Goal: Task Accomplishment & Management: Manage account settings

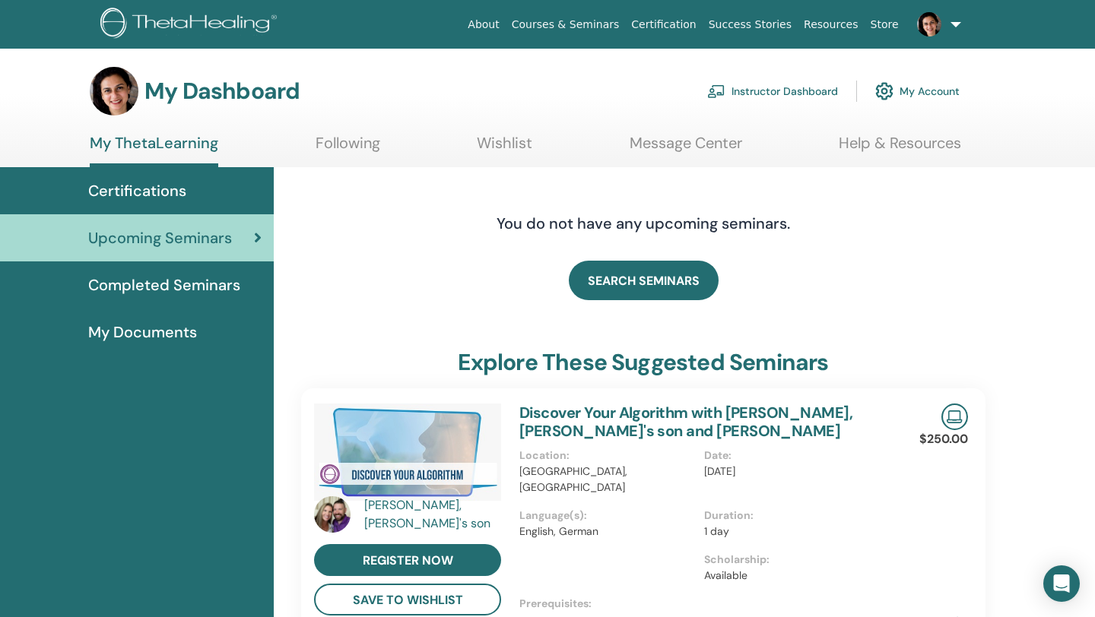
click at [756, 91] on link "Instructor Dashboard" at bounding box center [772, 91] width 131 height 33
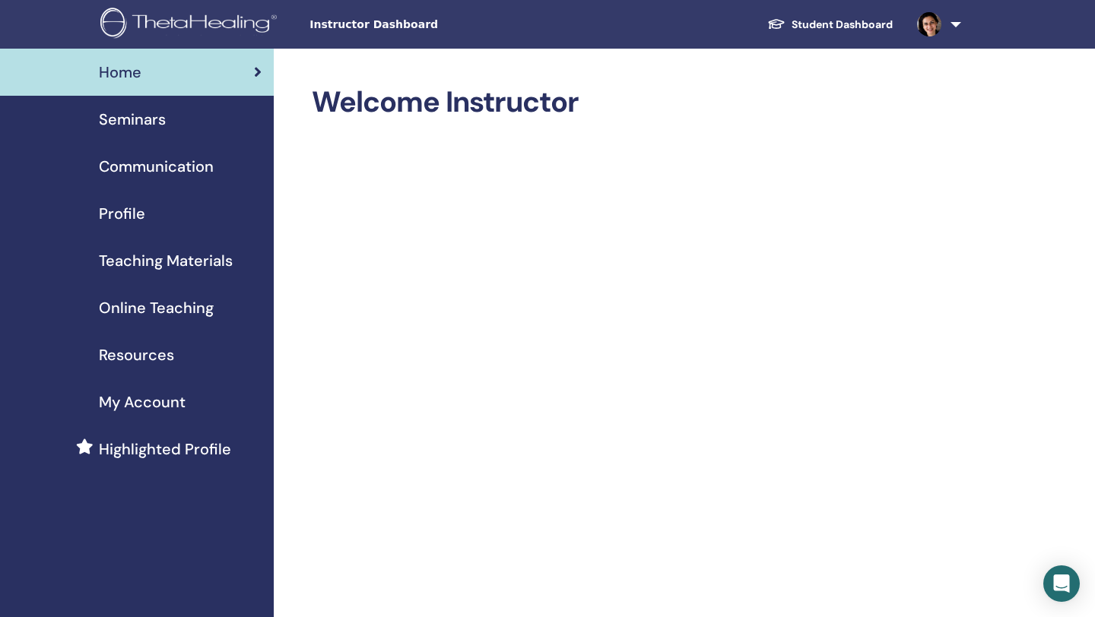
click at [128, 116] on span "Seminars" at bounding box center [132, 119] width 67 height 23
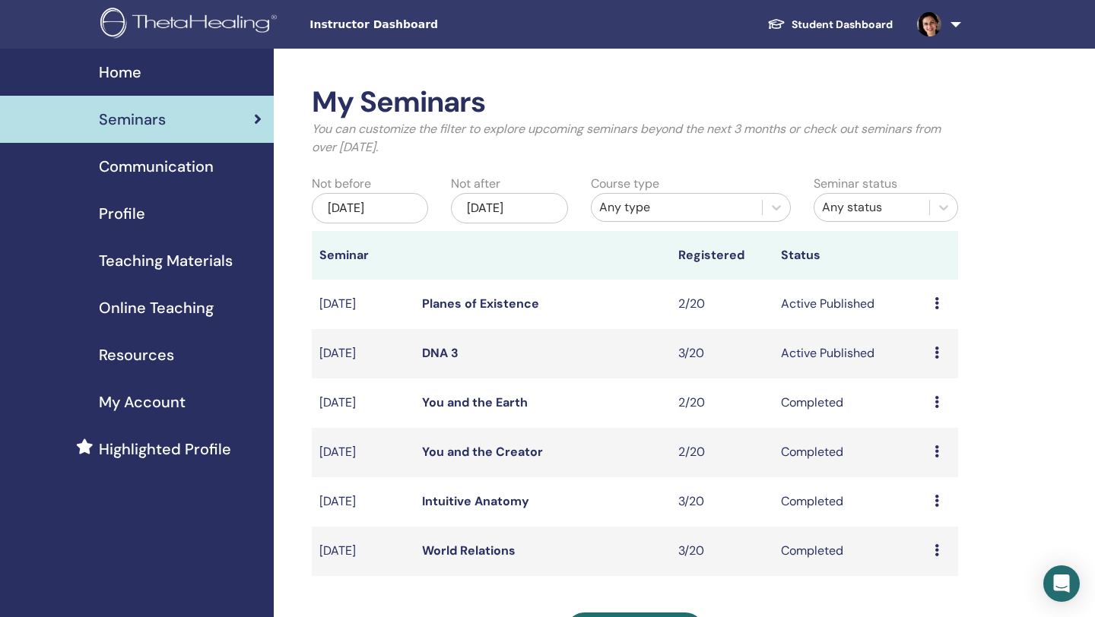
click at [439, 353] on link "DNA 3" at bounding box center [440, 353] width 36 height 16
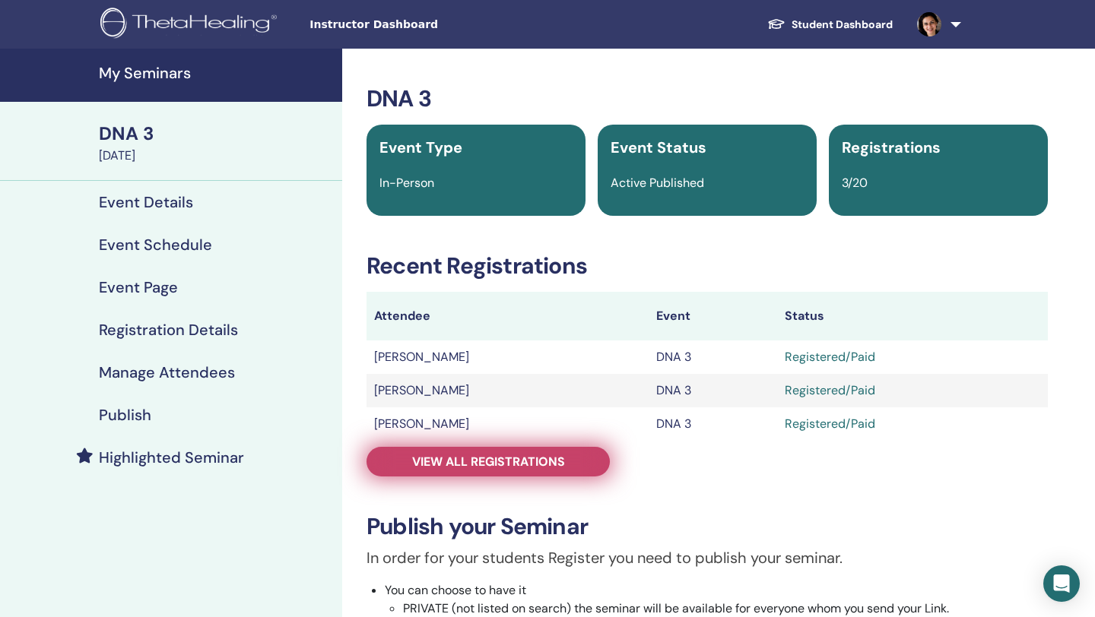
click at [507, 457] on span "View all registrations" at bounding box center [488, 462] width 153 height 16
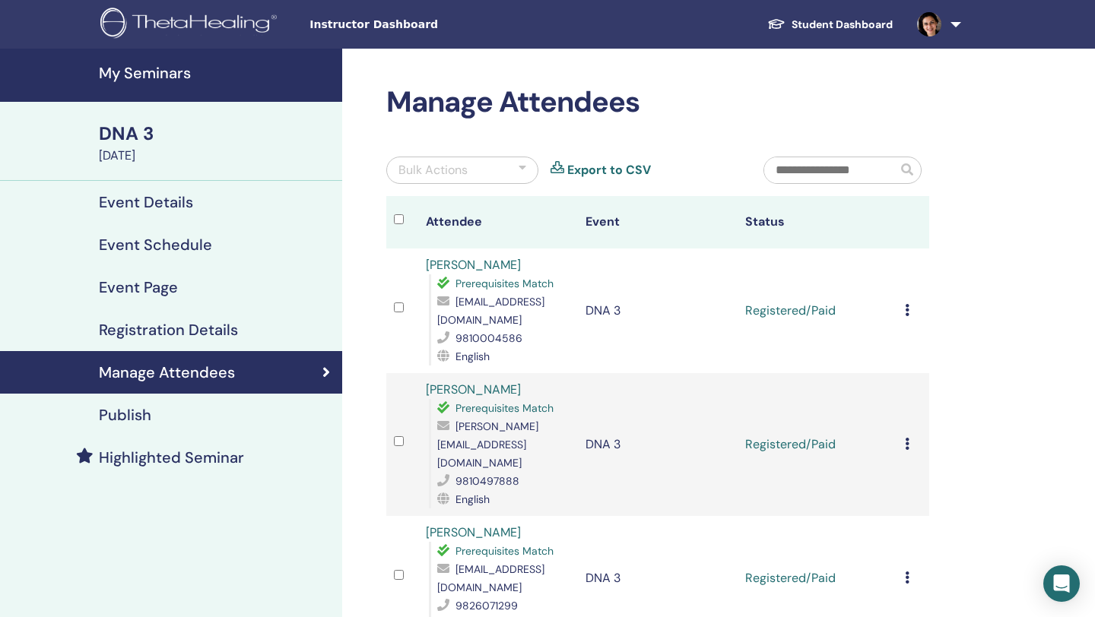
click at [906, 304] on icon at bounding box center [907, 310] width 5 height 12
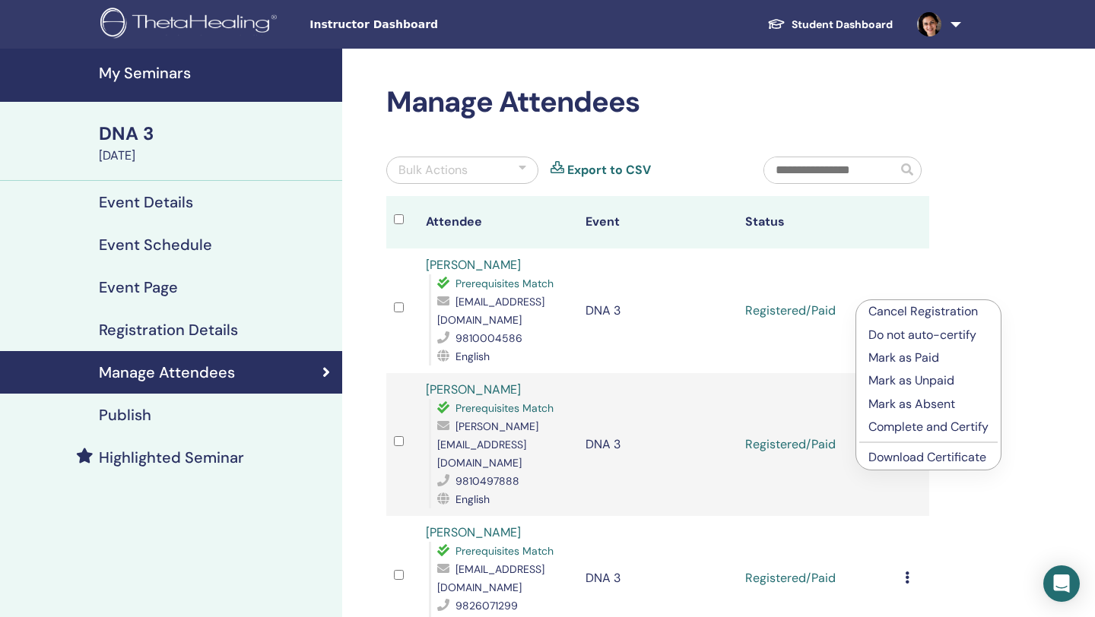
click at [926, 424] on p "Complete and Certify" at bounding box center [928, 427] width 120 height 18
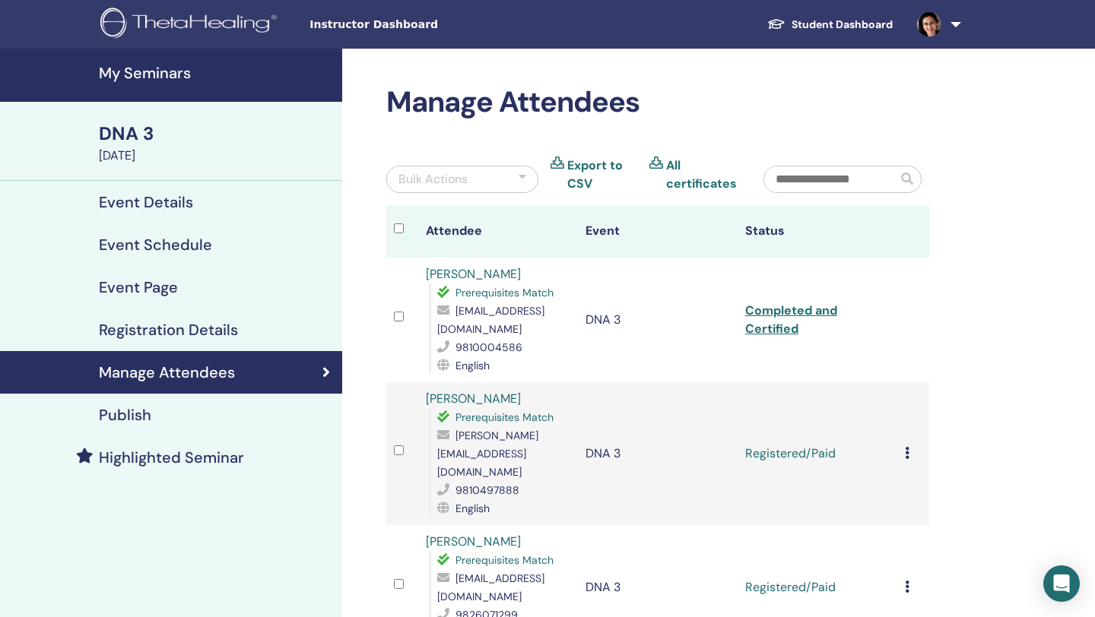
click at [908, 447] on icon at bounding box center [907, 453] width 5 height 12
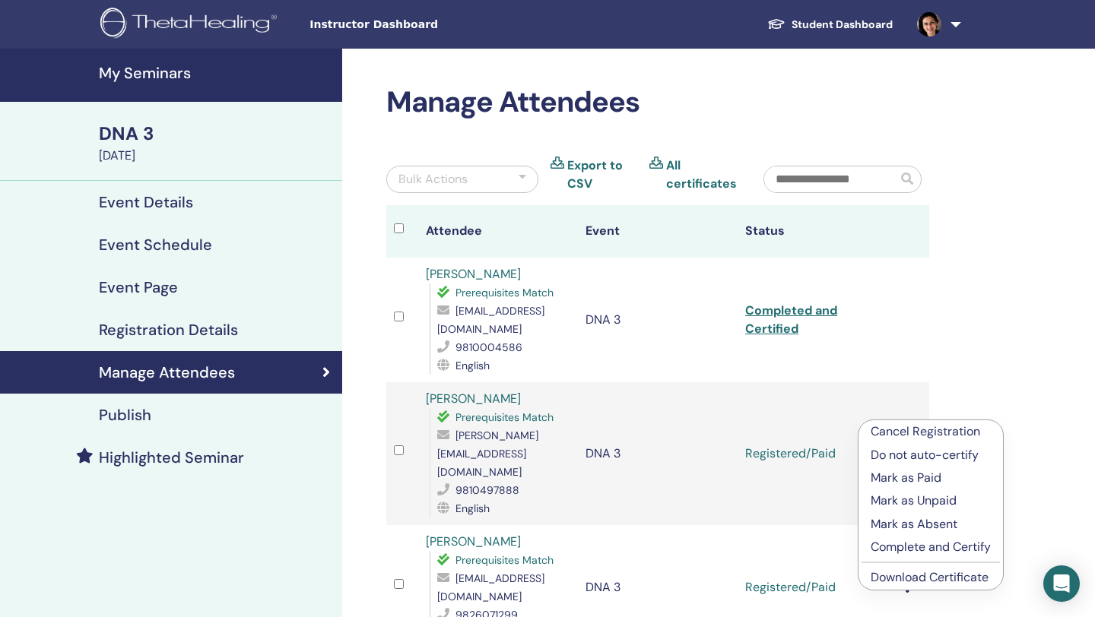
click at [921, 543] on p "Complete and Certify" at bounding box center [931, 547] width 120 height 18
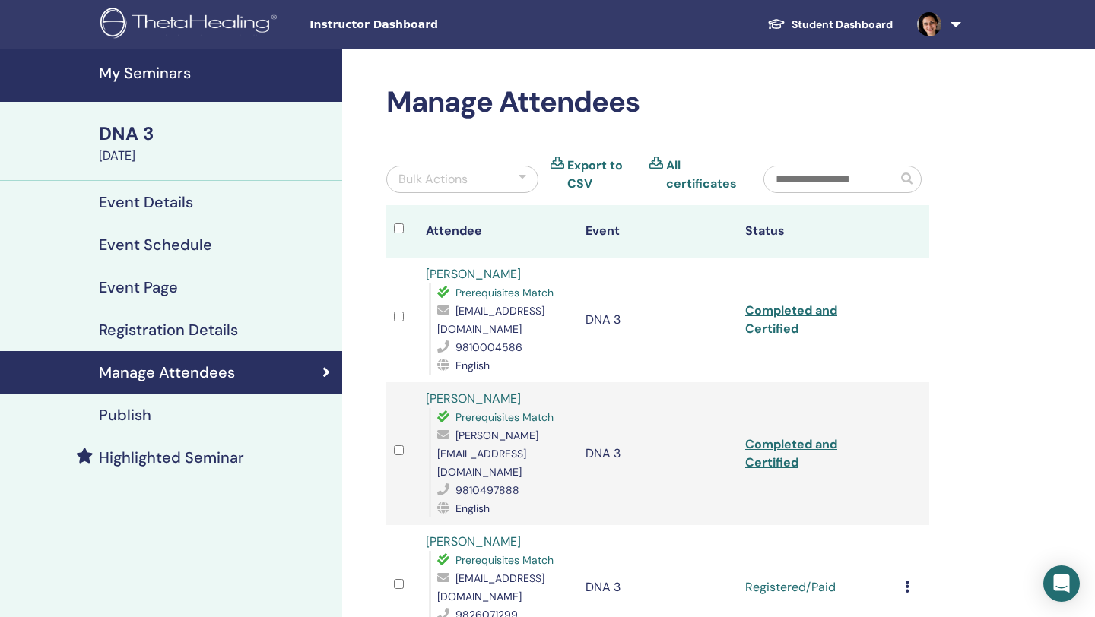
click at [963, 493] on div "Manage Attendees Bulk Actions Export to CSV All certificates Attendee Event Sta…" at bounding box center [707, 486] width 730 height 874
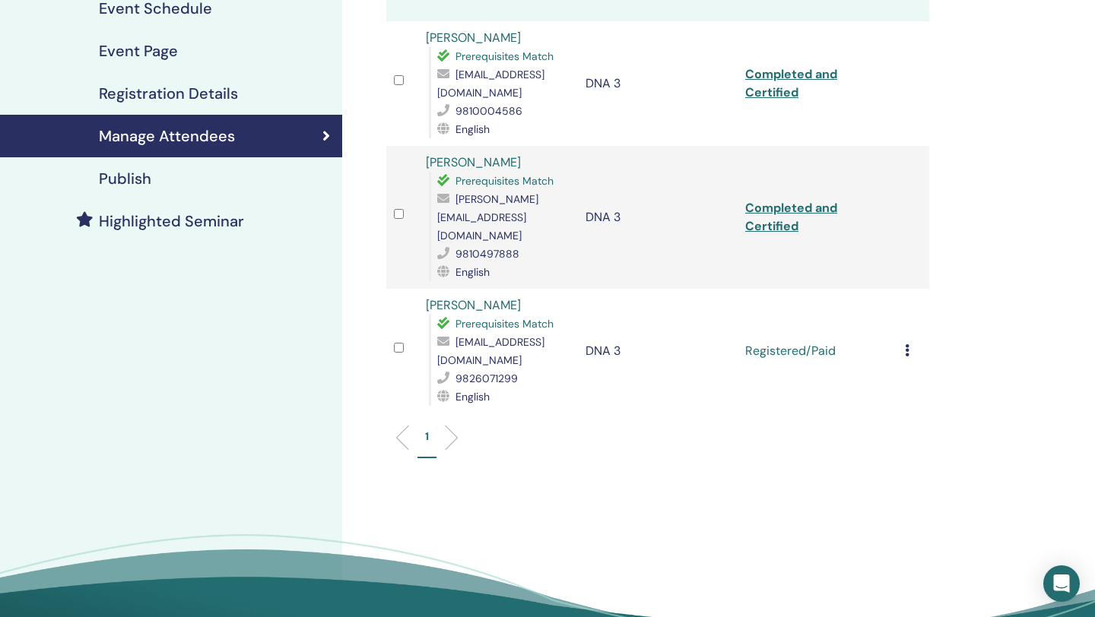
scroll to position [243, 0]
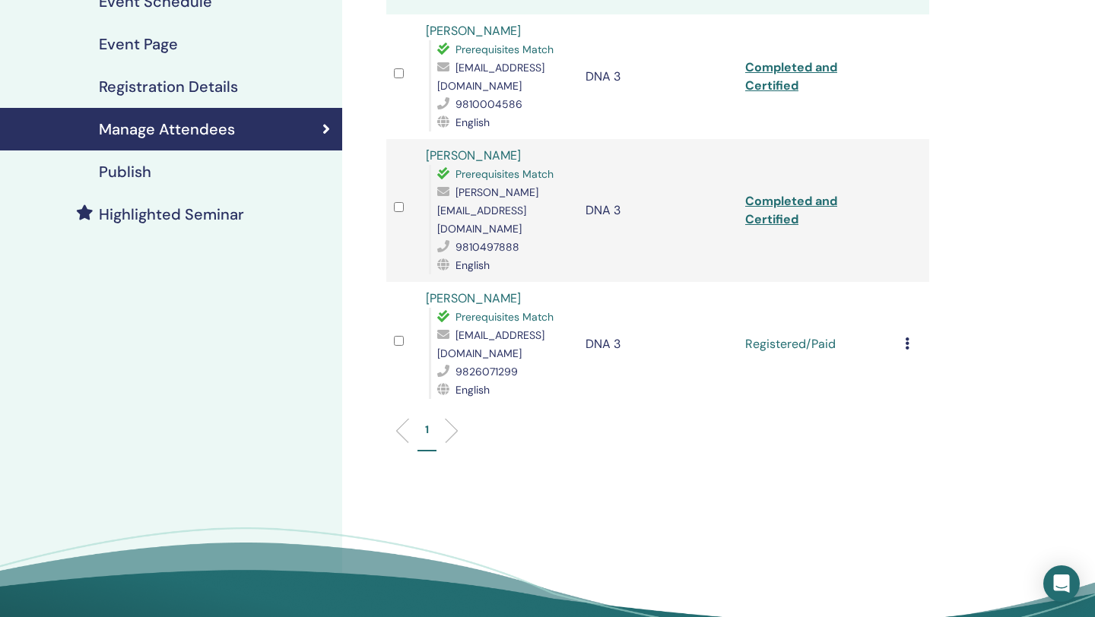
click at [907, 338] on icon at bounding box center [907, 344] width 5 height 12
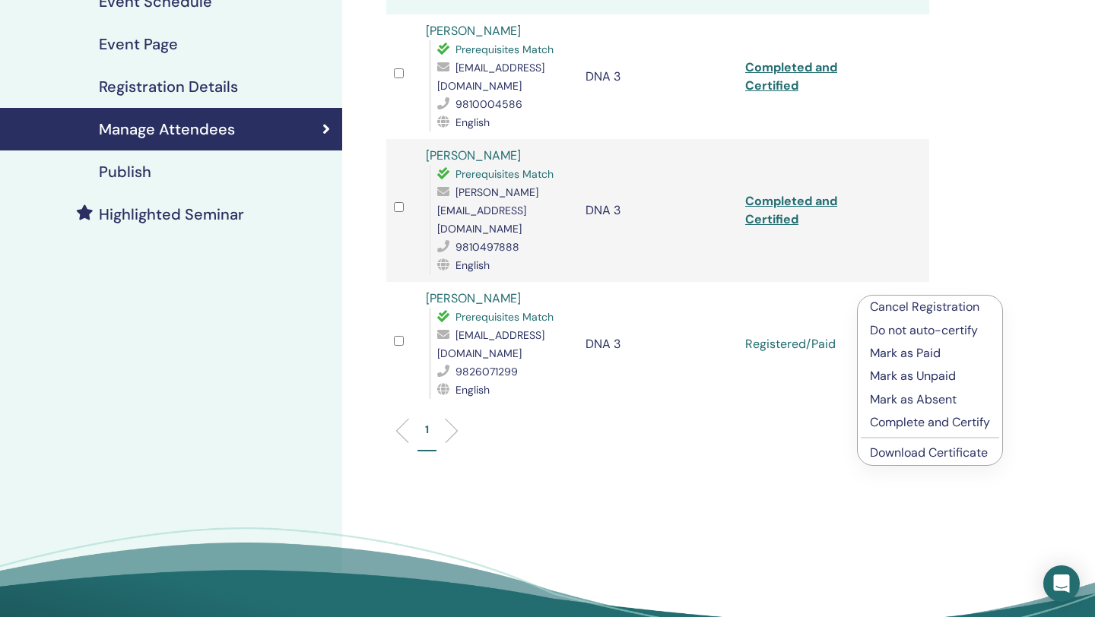
click at [920, 427] on p "Complete and Certify" at bounding box center [930, 423] width 120 height 18
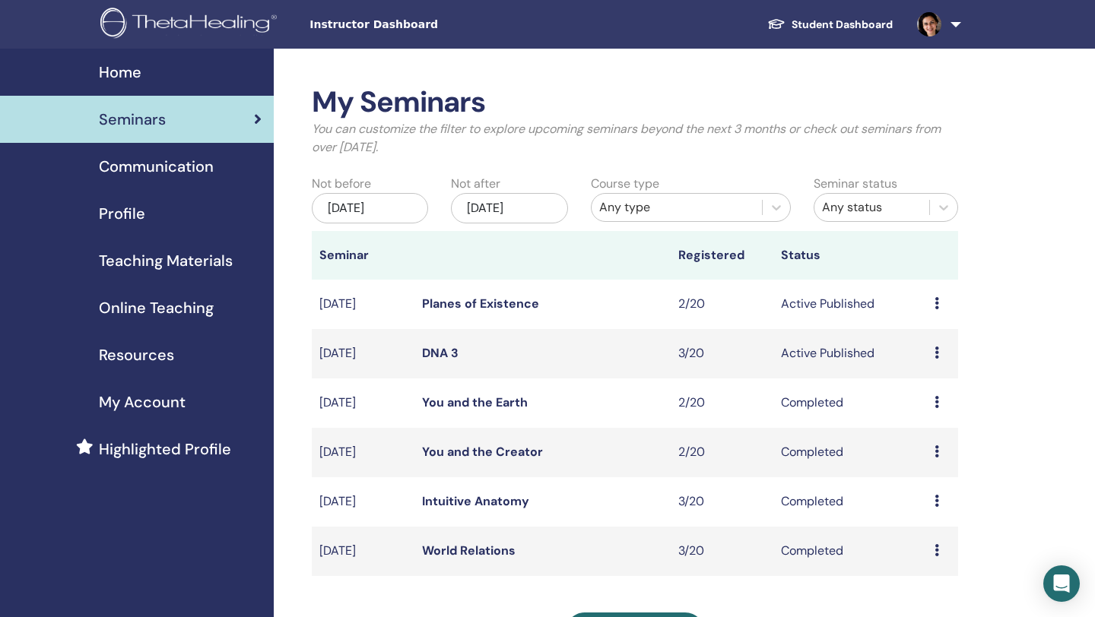
click at [883, 280] on td "Active Published" at bounding box center [850, 304] width 154 height 49
